Goal: Task Accomplishment & Management: Manage account settings

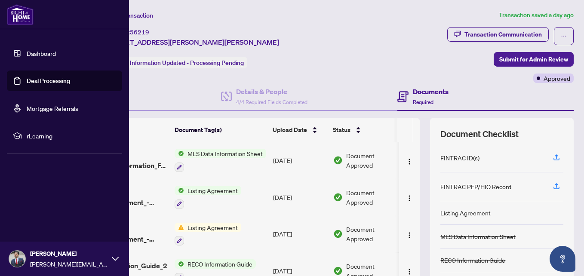
click at [42, 49] on link "Dashboard" at bounding box center [41, 53] width 29 height 8
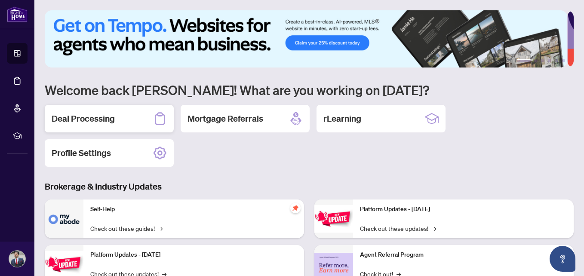
click at [108, 123] on h2 "Deal Processing" at bounding box center [83, 119] width 63 height 12
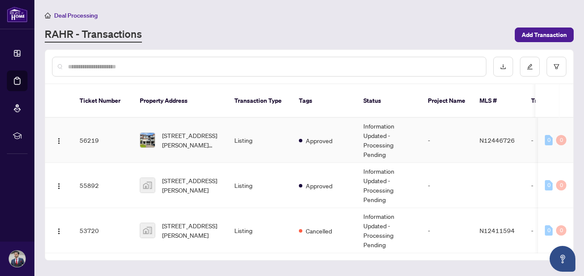
click at [252, 126] on td "Listing" at bounding box center [260, 140] width 65 height 45
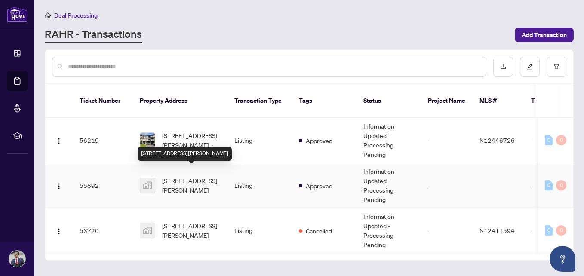
click at [188, 176] on span "[STREET_ADDRESS][PERSON_NAME]" at bounding box center [191, 185] width 59 height 19
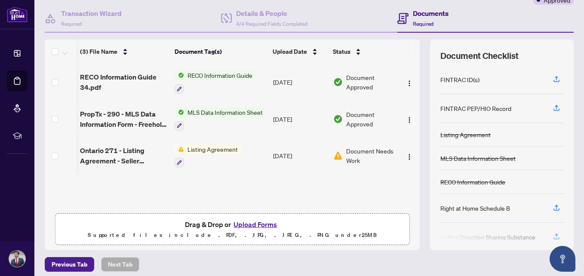
scroll to position [0, 12]
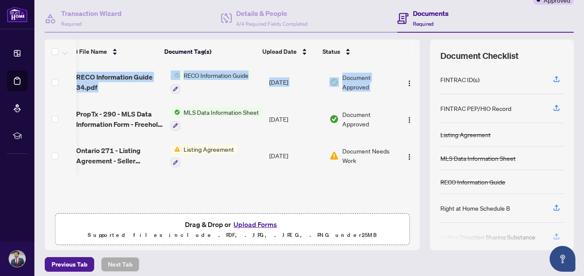
drag, startPoint x: 411, startPoint y: 83, endPoint x: 412, endPoint y: 130, distance: 46.5
click at [412, 130] on div "(3) File Name Document Tag(s) Upload Date Status RECO Information Guide 34.pdf …" at bounding box center [232, 136] width 375 height 145
drag, startPoint x: 412, startPoint y: 130, endPoint x: 401, endPoint y: 183, distance: 54.0
click at [401, 183] on div "(3) File Name Document Tag(s) Upload Date Status RECO Information Guide 34.pdf …" at bounding box center [232, 136] width 375 height 145
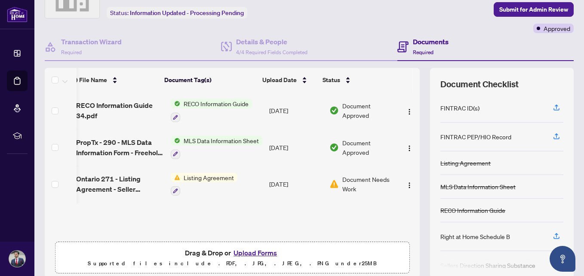
scroll to position [0, 0]
